Goal: Task Accomplishment & Management: Use online tool/utility

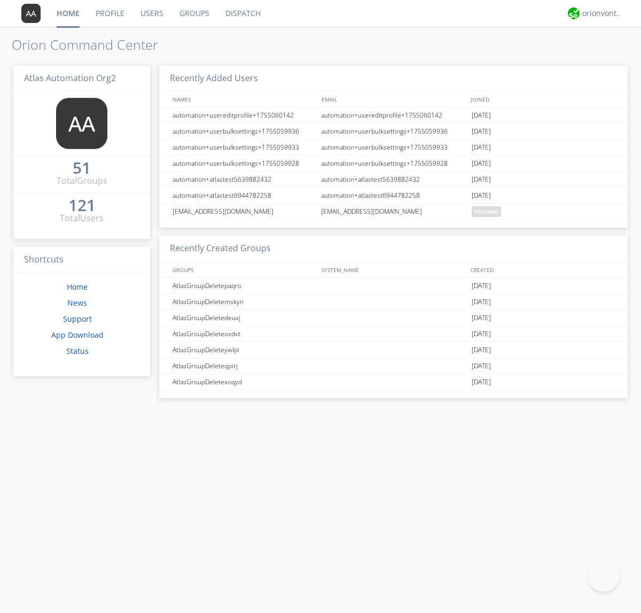
click at [242, 13] on link "Dispatch" at bounding box center [242, 13] width 51 height 27
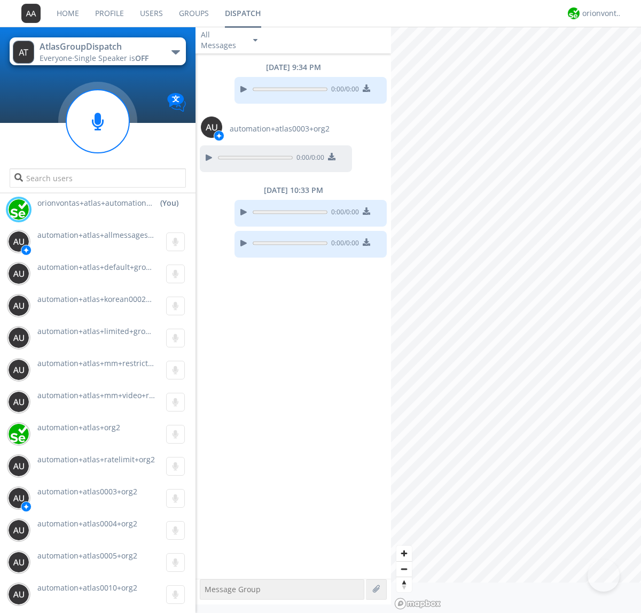
click at [175, 52] on div "button" at bounding box center [175, 52] width 9 height 4
click at [0, 0] on span "[PERSON_NAME]" at bounding box center [0, 0] width 0 height 0
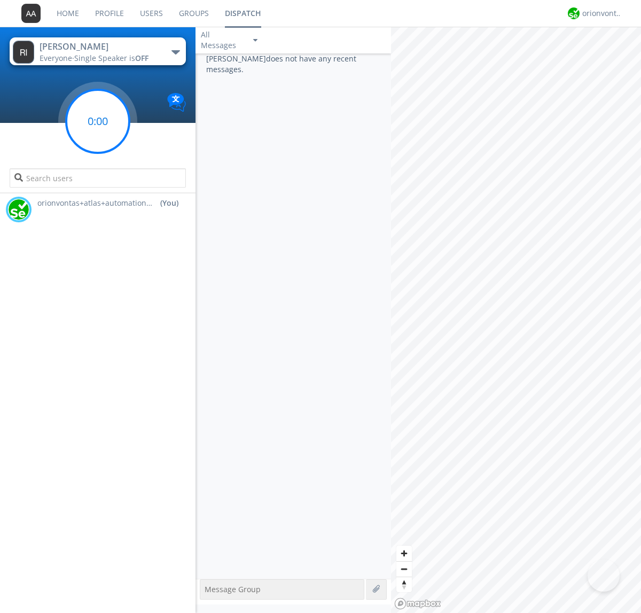
click at [98, 121] on g at bounding box center [97, 121] width 63 height 63
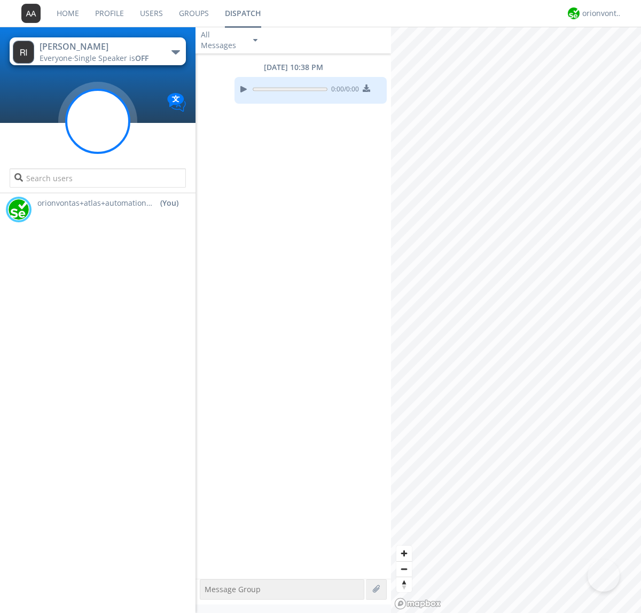
click at [98, 121] on g at bounding box center [97, 121] width 63 height 63
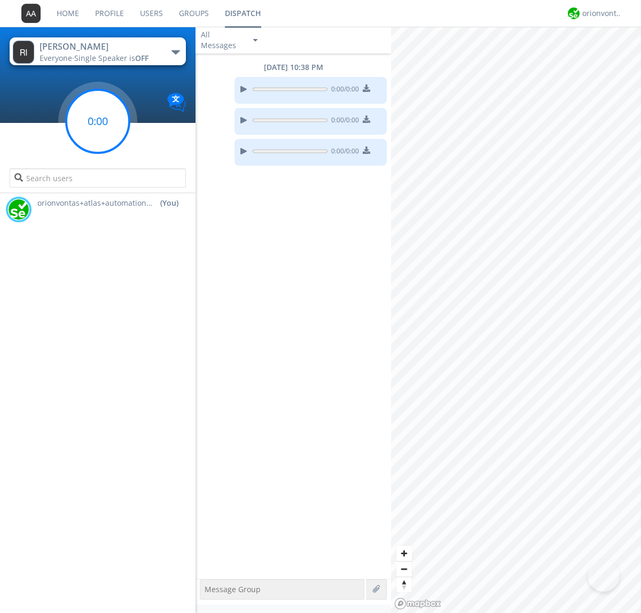
click at [98, 121] on g at bounding box center [97, 121] width 63 height 63
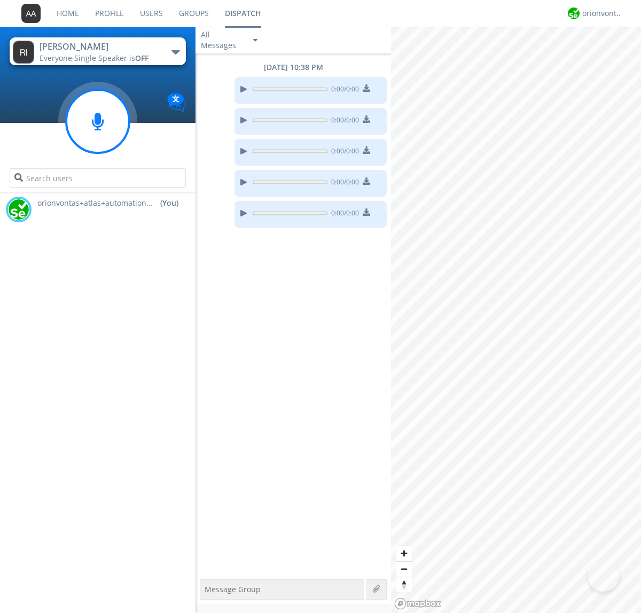
click at [98, 121] on g at bounding box center [97, 121] width 63 height 63
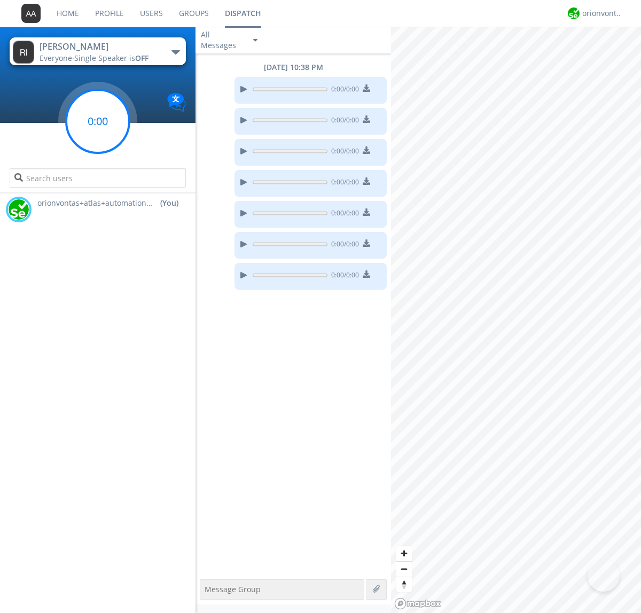
click at [98, 121] on g at bounding box center [97, 121] width 63 height 63
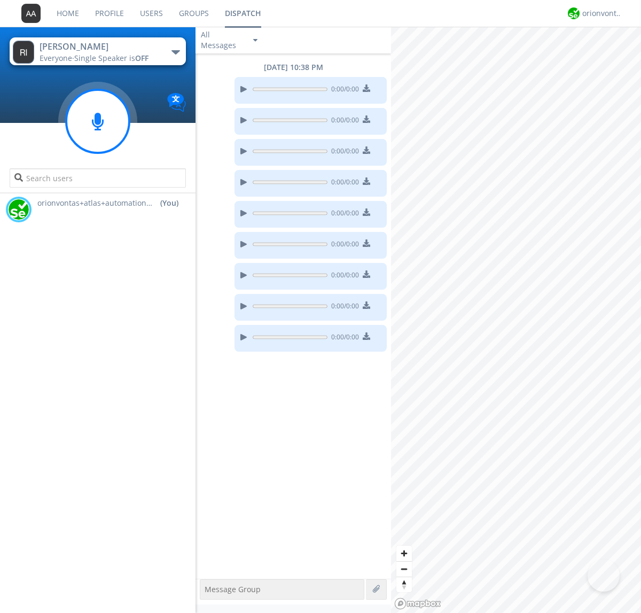
click at [98, 121] on g at bounding box center [97, 121] width 63 height 63
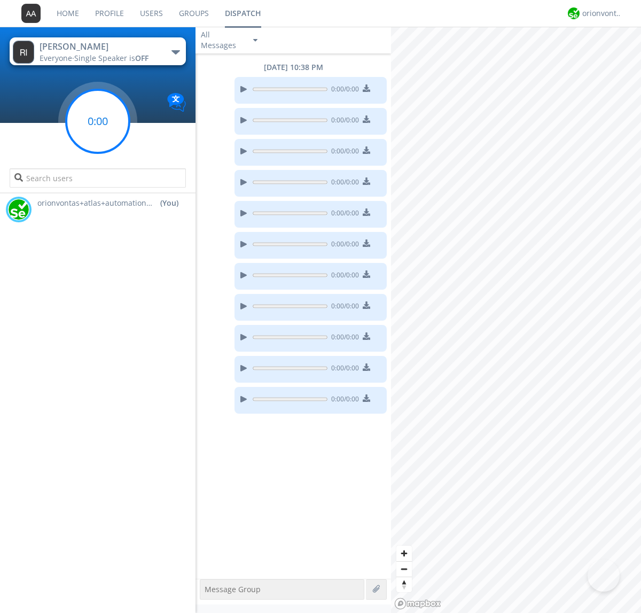
click at [98, 121] on g at bounding box center [97, 121] width 63 height 63
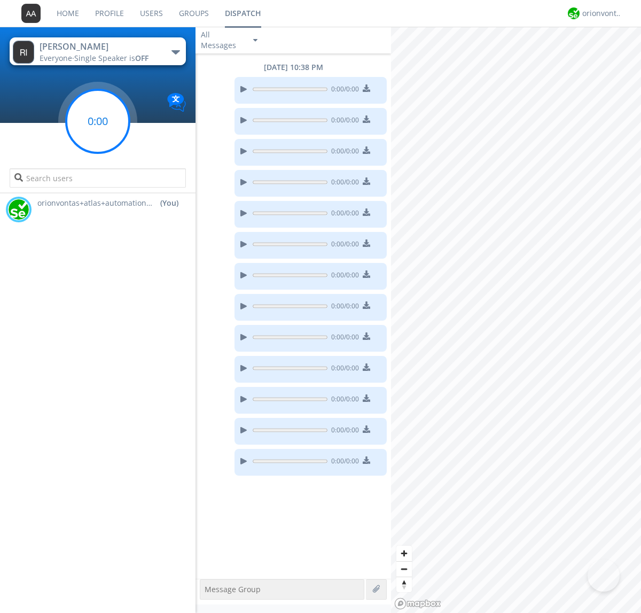
click at [98, 121] on g at bounding box center [97, 121] width 63 height 63
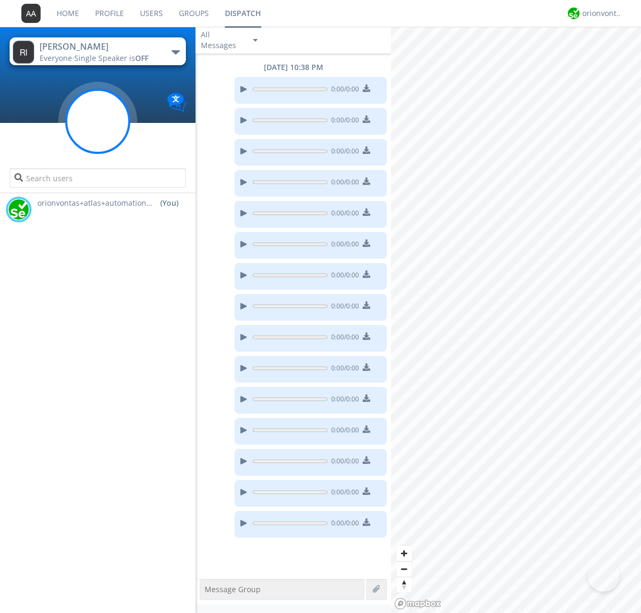
click at [98, 121] on g at bounding box center [97, 121] width 63 height 63
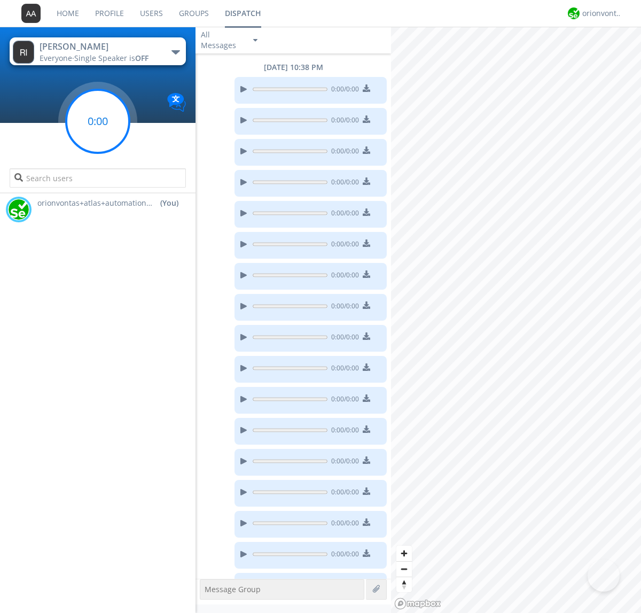
click at [98, 121] on g at bounding box center [97, 121] width 63 height 63
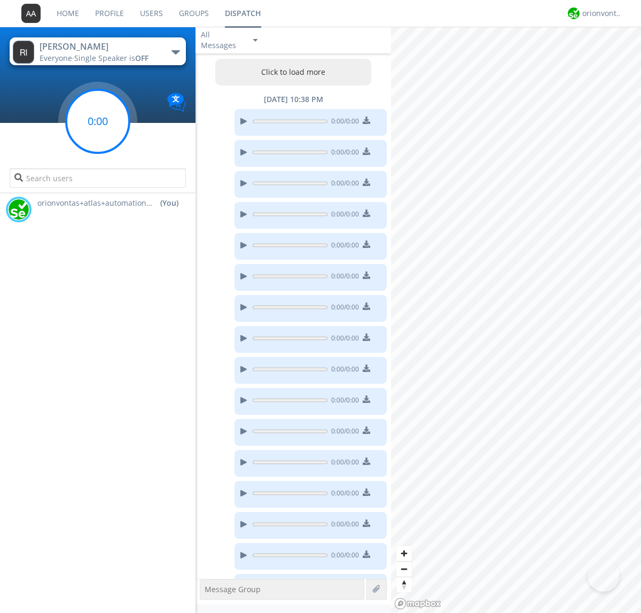
click at [98, 121] on g at bounding box center [97, 121] width 63 height 63
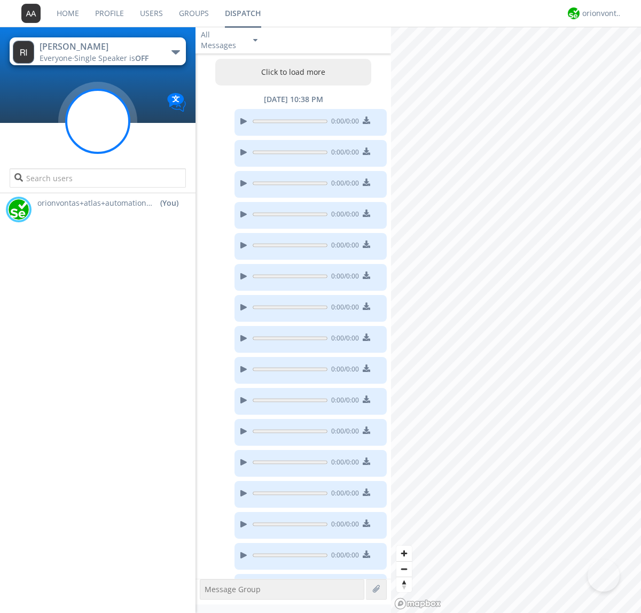
click at [98, 121] on g at bounding box center [97, 121] width 63 height 63
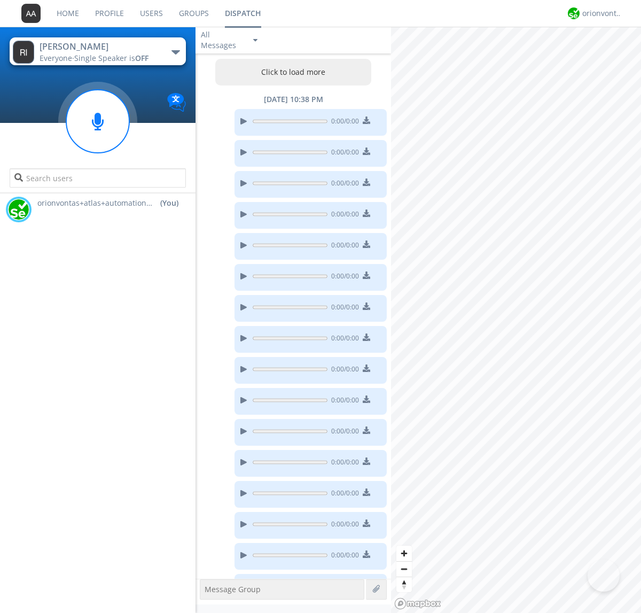
click at [291, 67] on button "Click to load more" at bounding box center [293, 72] width 157 height 27
